Goal: Transaction & Acquisition: Purchase product/service

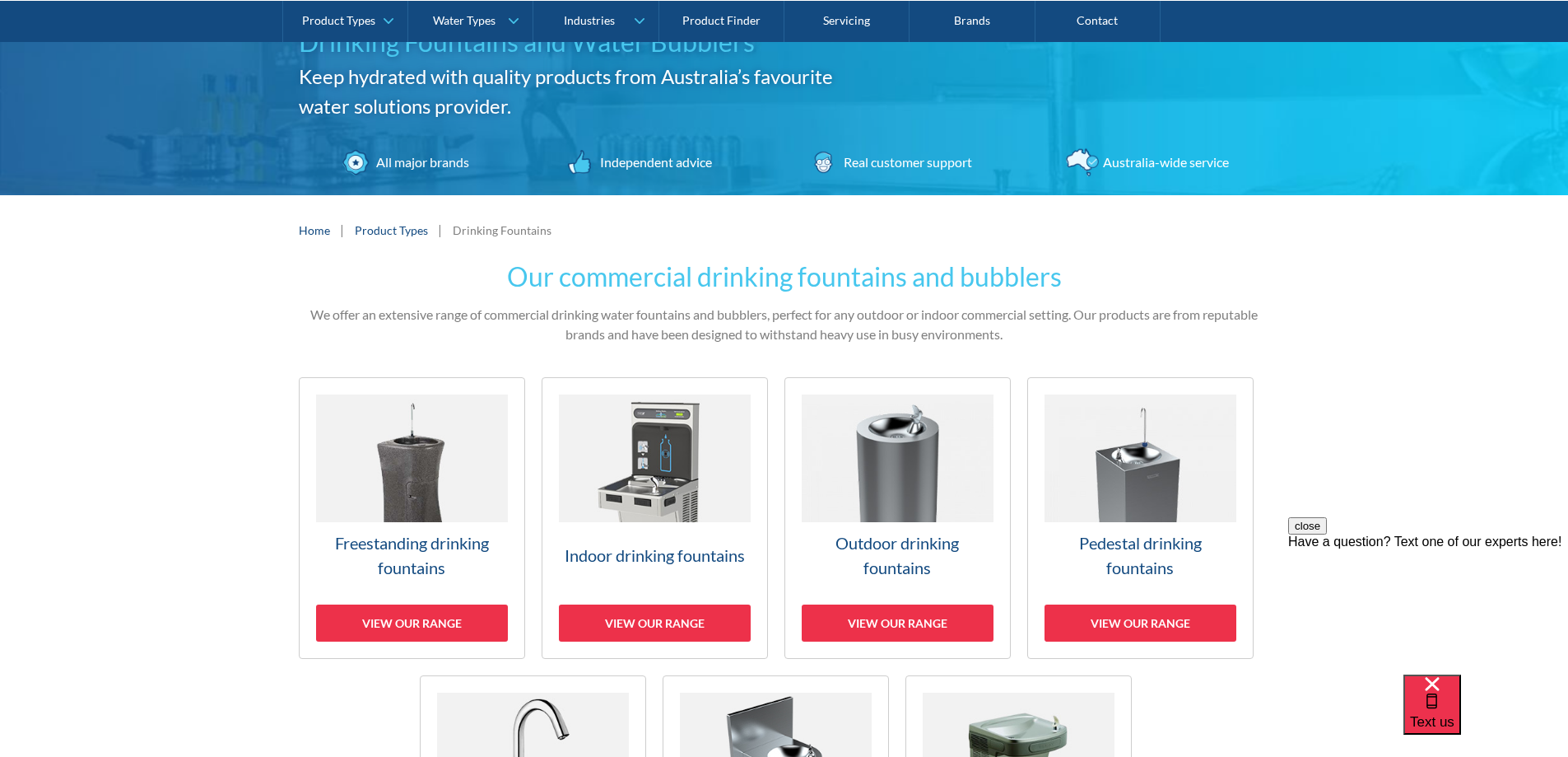
scroll to position [247, 0]
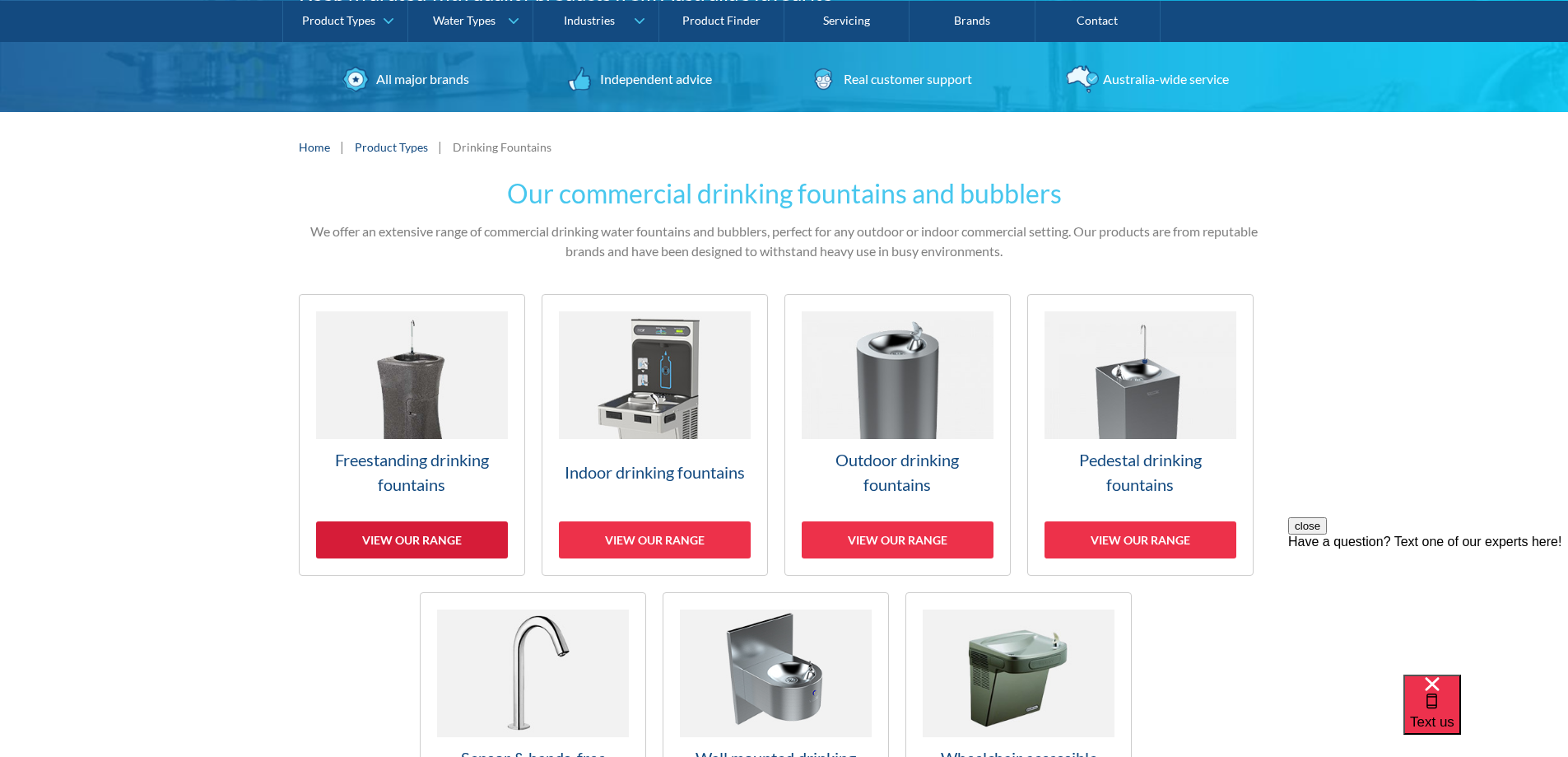
click at [396, 539] on div "View our range" at bounding box center [411, 539] width 192 height 37
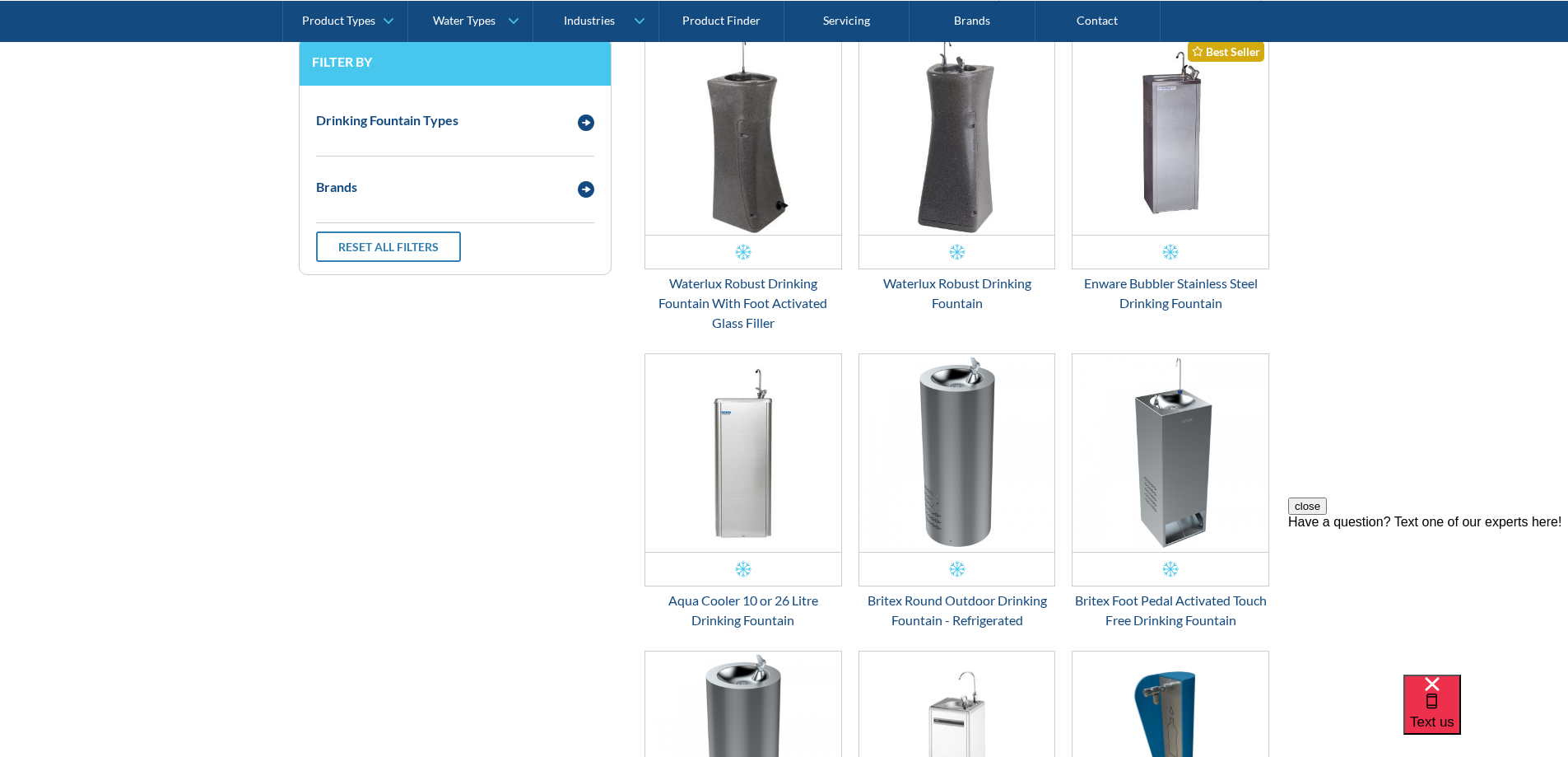
scroll to position [775, 0]
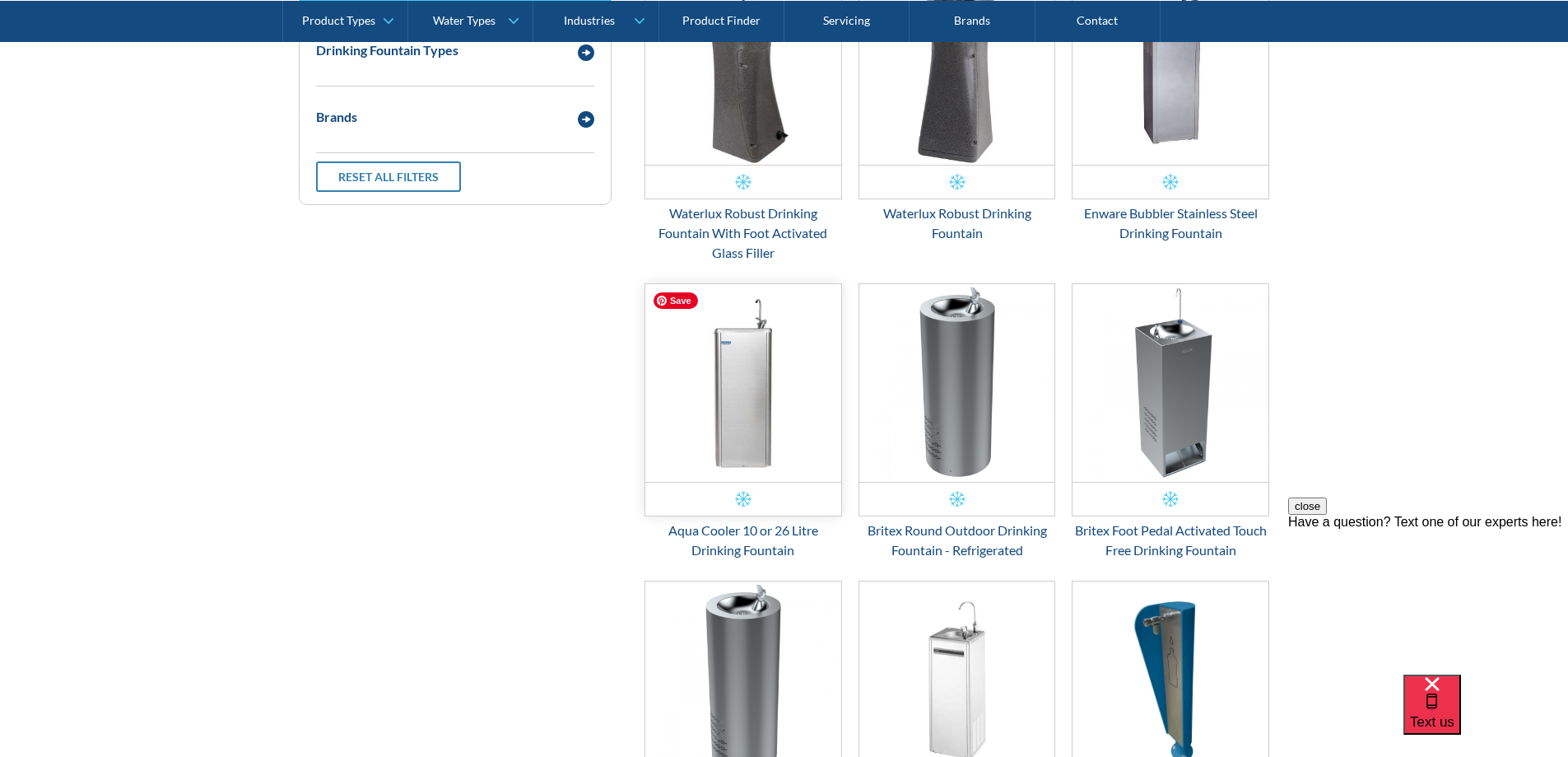
click at [769, 457] on img "Email Form 3" at bounding box center [742, 382] width 196 height 198
